Goal: Task Accomplishment & Management: Use online tool/utility

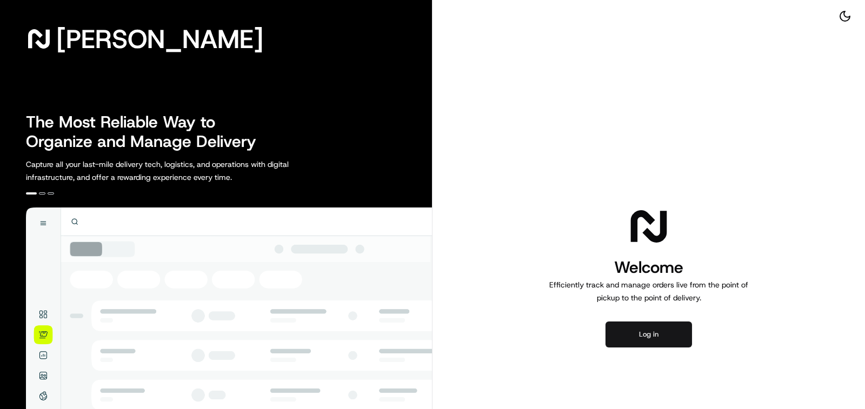
click at [658, 329] on button "Log in" at bounding box center [649, 335] width 87 height 26
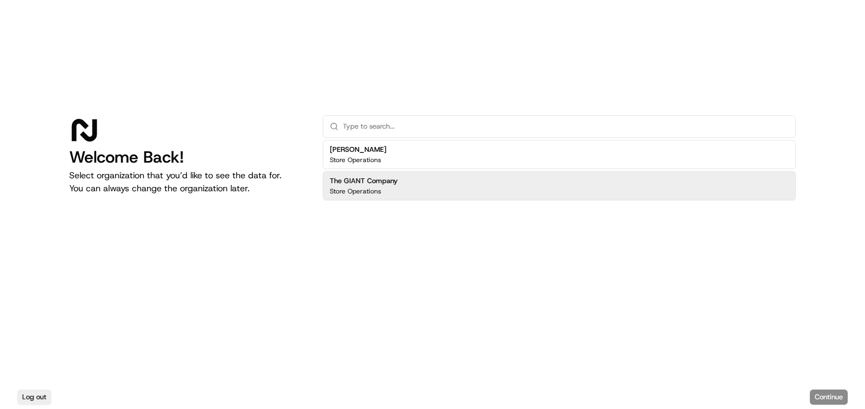
click at [383, 188] on div "Store Operations" at bounding box center [364, 191] width 68 height 9
click at [816, 395] on button "Continue" at bounding box center [829, 397] width 38 height 15
